Goal: Information Seeking & Learning: Learn about a topic

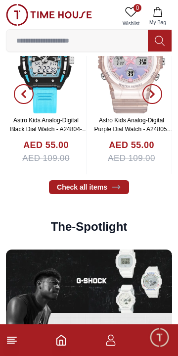
scroll to position [1433, 0]
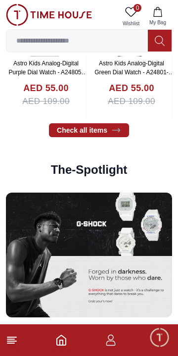
click at [80, 41] on input at bounding box center [77, 41] width 142 height 20
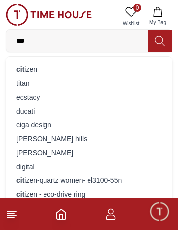
type input "***"
click at [50, 68] on div "cit izen" at bounding box center [89, 69] width 154 height 14
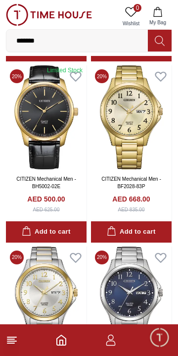
scroll to position [577, 0]
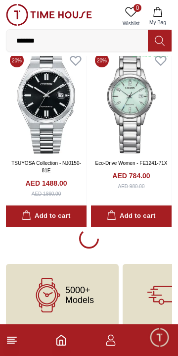
scroll to position [1683, 0]
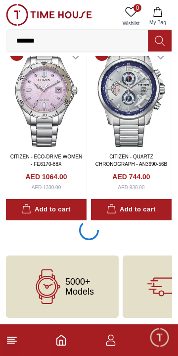
scroll to position [1667, 0]
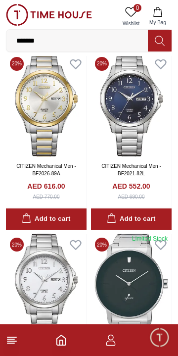
scroll to position [2659, 0]
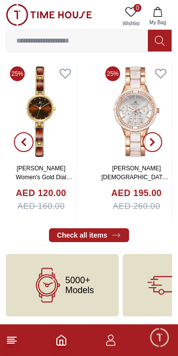
scroll to position [1433, 0]
